Goal: Information Seeking & Learning: Learn about a topic

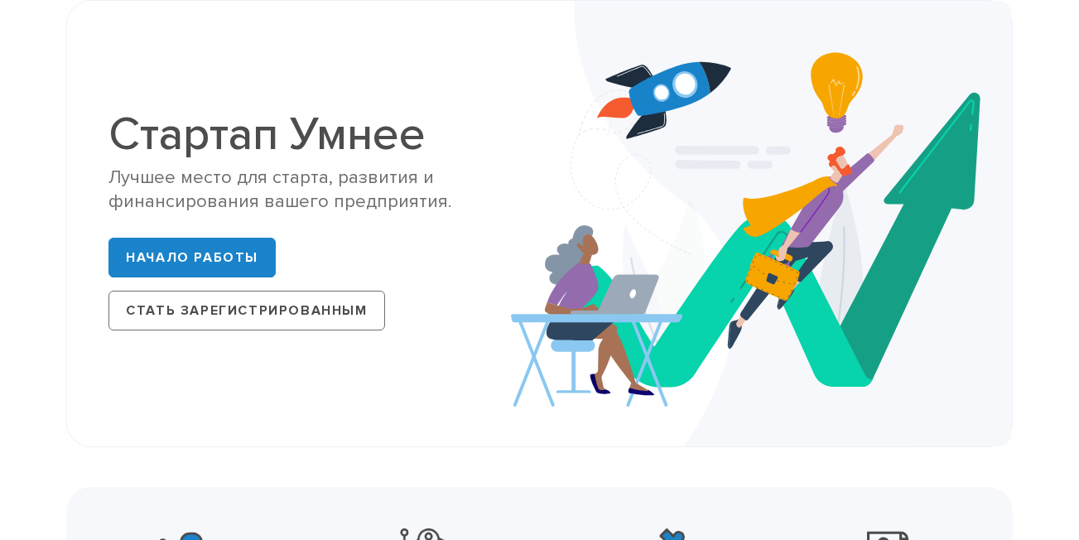
click at [477, 158] on div "Стартап Умнее Лучшее место для старта, развития и финансирования вашего предпри…" at bounding box center [317, 224] width 418 height 226
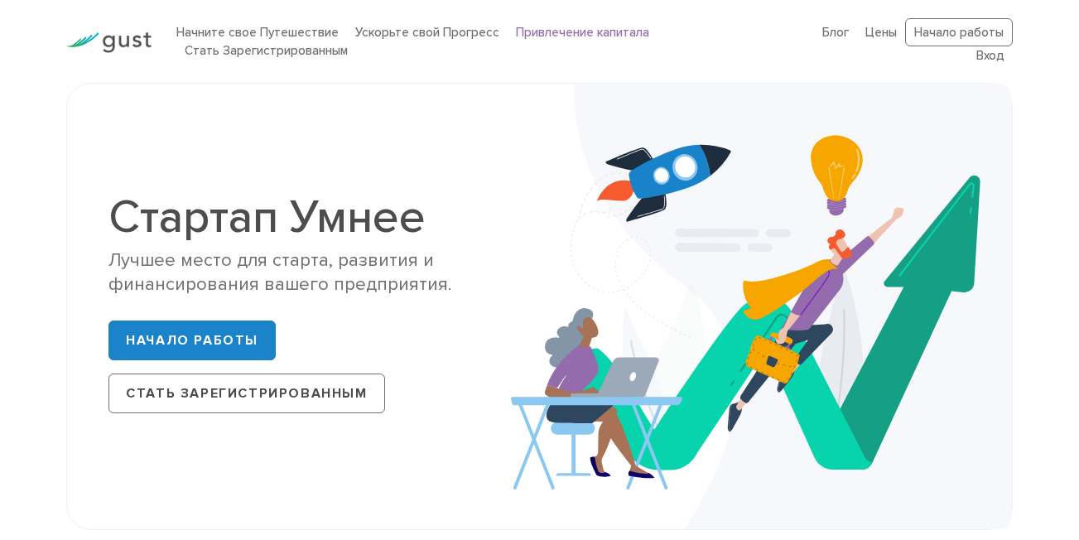
click at [561, 39] on ya-tr-span "Привлечение капитала" at bounding box center [582, 32] width 133 height 15
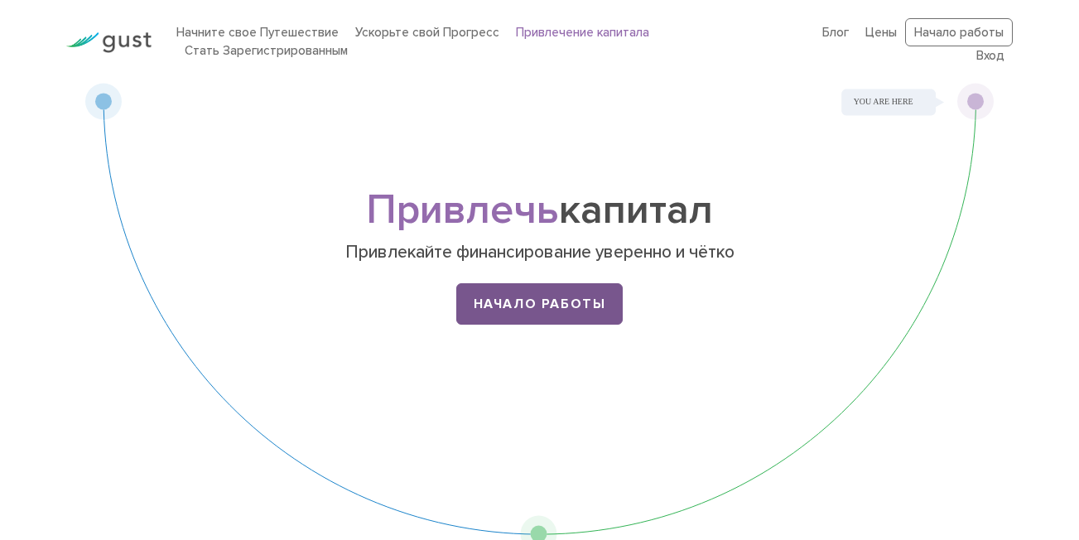
click at [571, 304] on ya-tr-span "Начало работы" at bounding box center [540, 304] width 132 height 17
